Goal: Navigation & Orientation: Find specific page/section

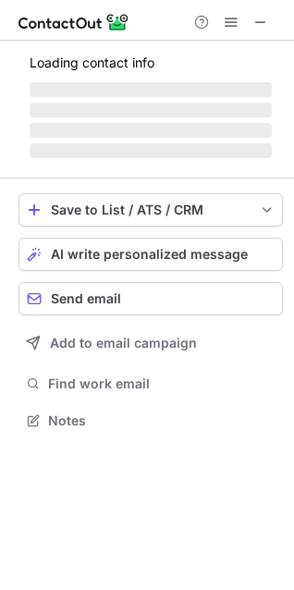
scroll to position [407, 294]
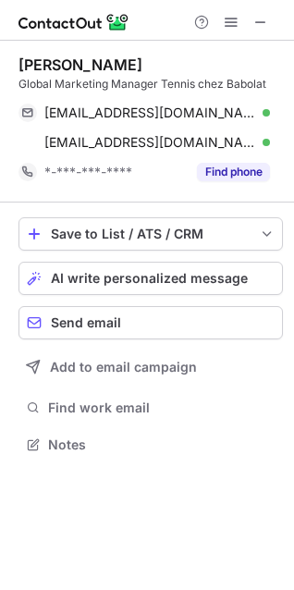
scroll to position [431, 294]
